Goal: Task Accomplishment & Management: Use online tool/utility

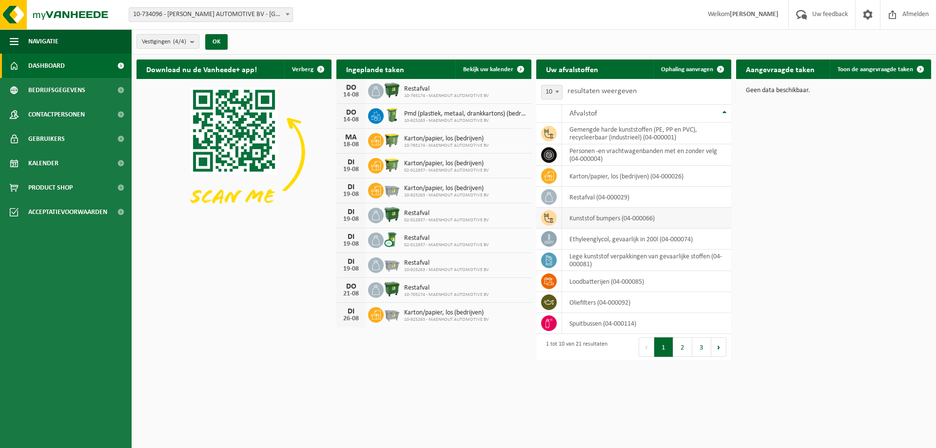
click at [596, 221] on td "kunststof bumpers (04-000066)" at bounding box center [646, 218] width 169 height 21
click at [547, 221] on icon at bounding box center [549, 218] width 10 height 10
click at [697, 72] on span "Ophaling aanvragen" at bounding box center [687, 69] width 52 height 6
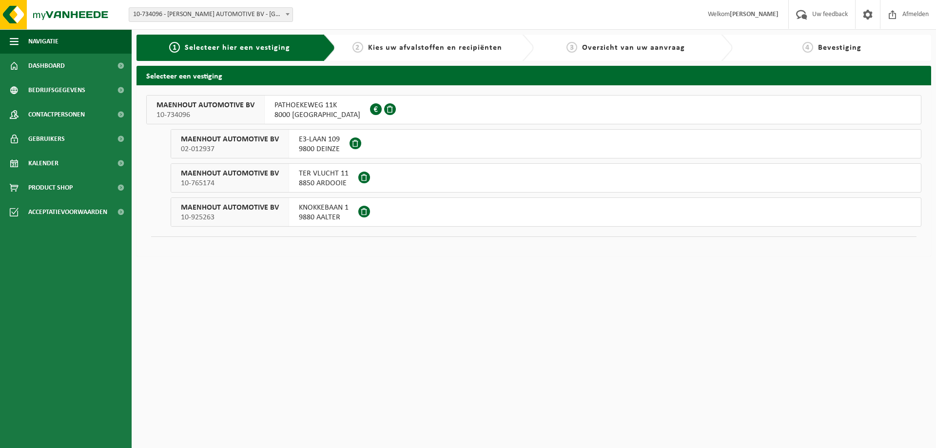
click at [218, 108] on span "MAENHOUT AUTOMOTIVE BV" at bounding box center [205, 105] width 98 height 10
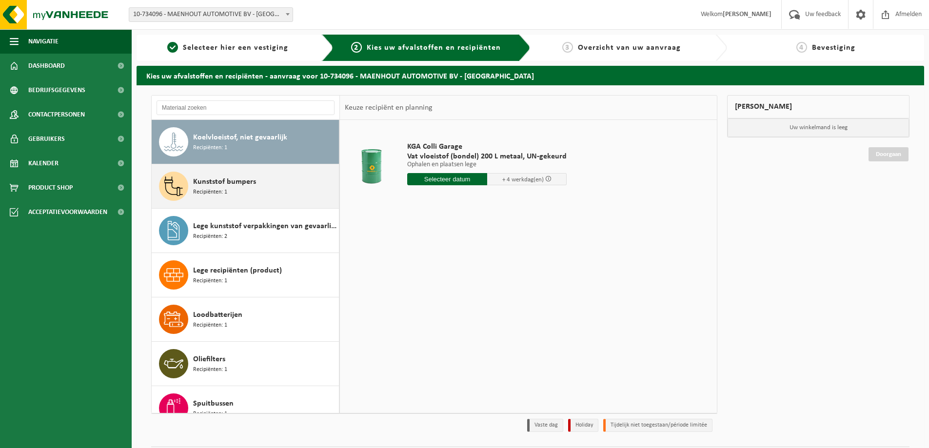
click at [229, 185] on span "Kunststof bumpers" at bounding box center [224, 182] width 63 height 12
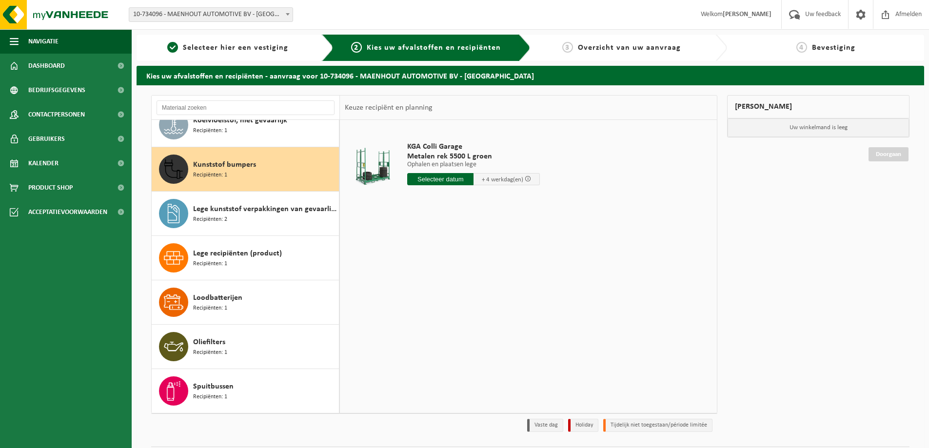
scroll to position [28, 0]
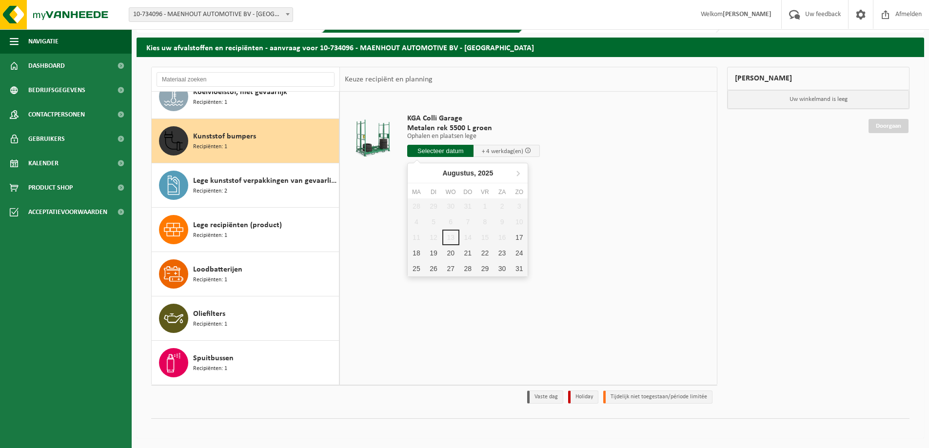
click at [444, 151] on input "text" at bounding box center [440, 151] width 66 height 12
click at [419, 255] on div "18" at bounding box center [415, 253] width 17 height 16
type input "Van 2025-08-18"
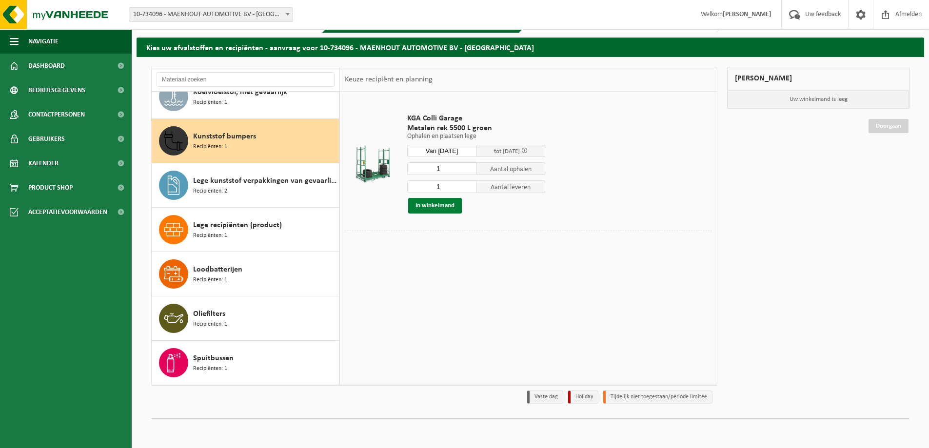
click at [437, 209] on button "In winkelmand" at bounding box center [435, 206] width 54 height 16
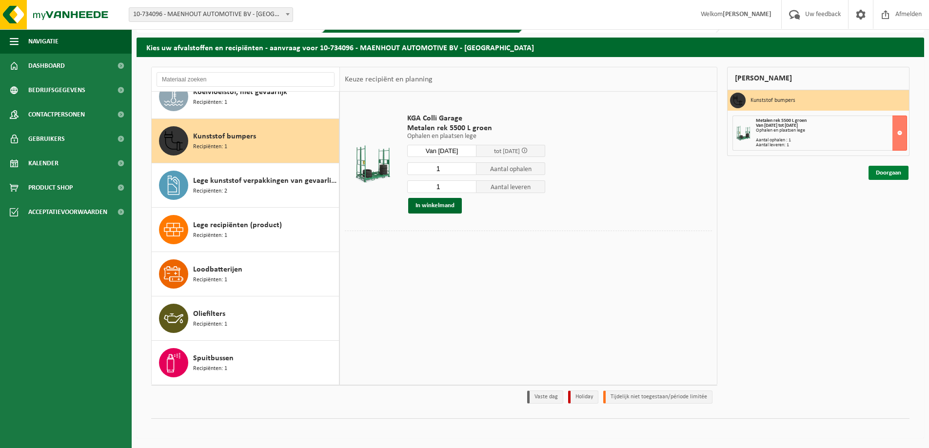
click at [898, 176] on link "Doorgaan" at bounding box center [888, 173] width 40 height 14
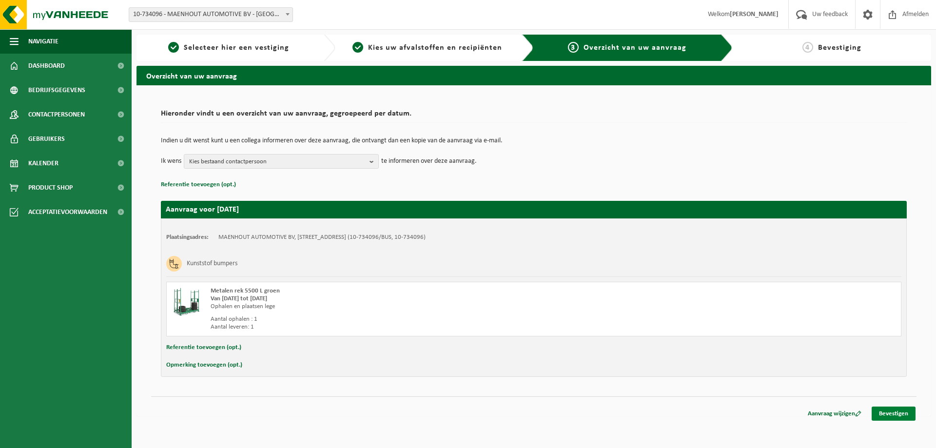
click at [888, 412] on link "Bevestigen" at bounding box center [894, 414] width 44 height 14
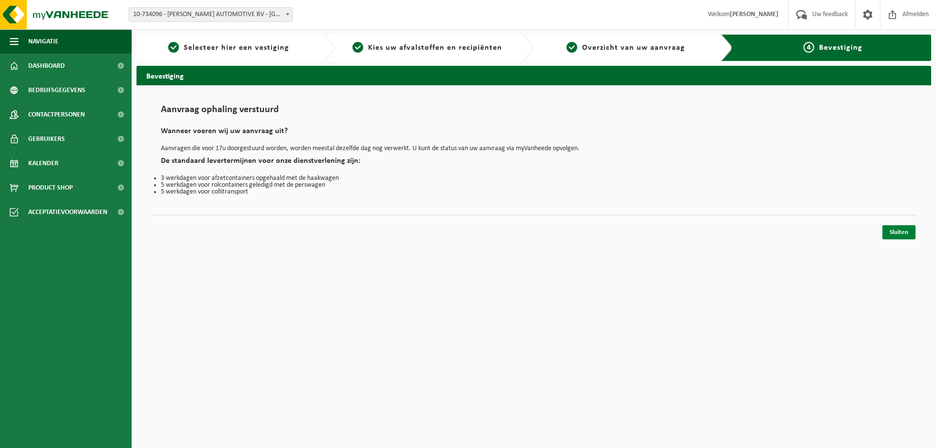
click at [902, 233] on link "Sluiten" at bounding box center [898, 232] width 33 height 14
